Goal: Task Accomplishment & Management: Manage account settings

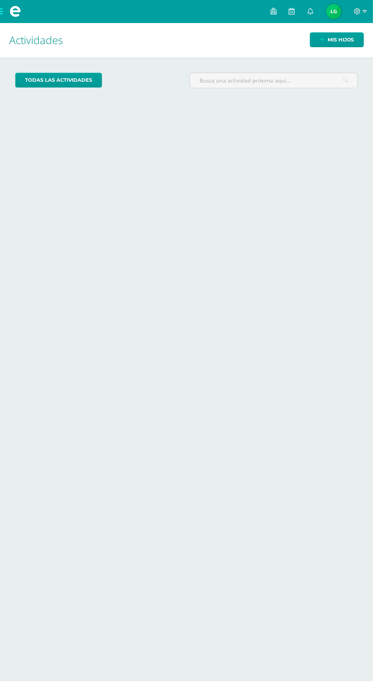
click at [332, 11] on span "Ligia Susana Mi Perfil" at bounding box center [336, 11] width 18 height 15
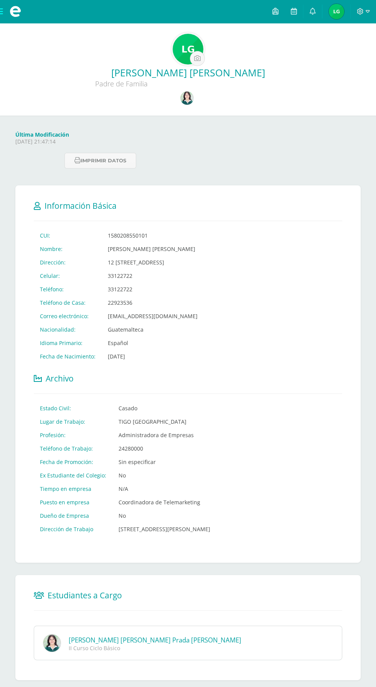
click at [187, 104] on img at bounding box center [186, 97] width 13 height 13
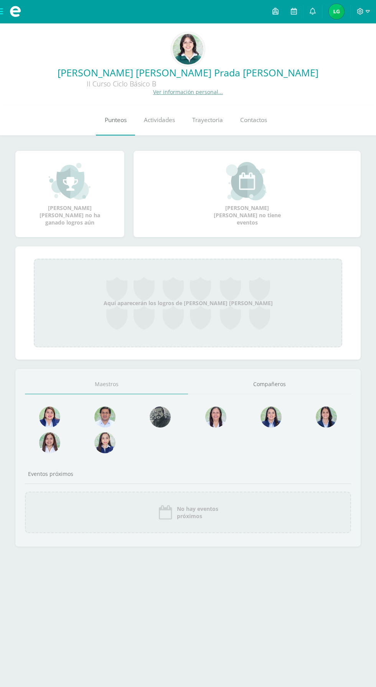
click at [108, 122] on span "Punteos" at bounding box center [116, 120] width 22 height 8
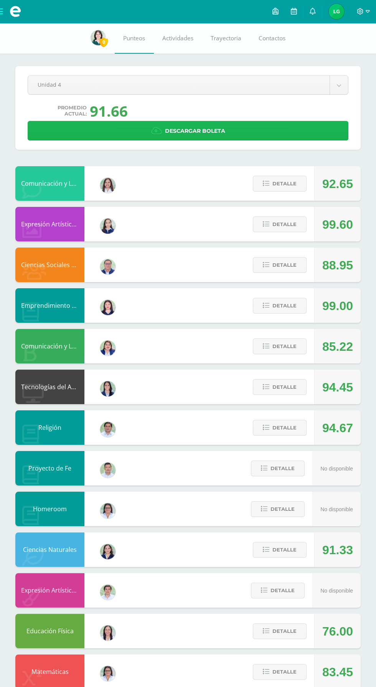
click at [63, 130] on link "Descargar boleta" at bounding box center [188, 131] width 321 height 20
